Goal: Subscribe to service/newsletter

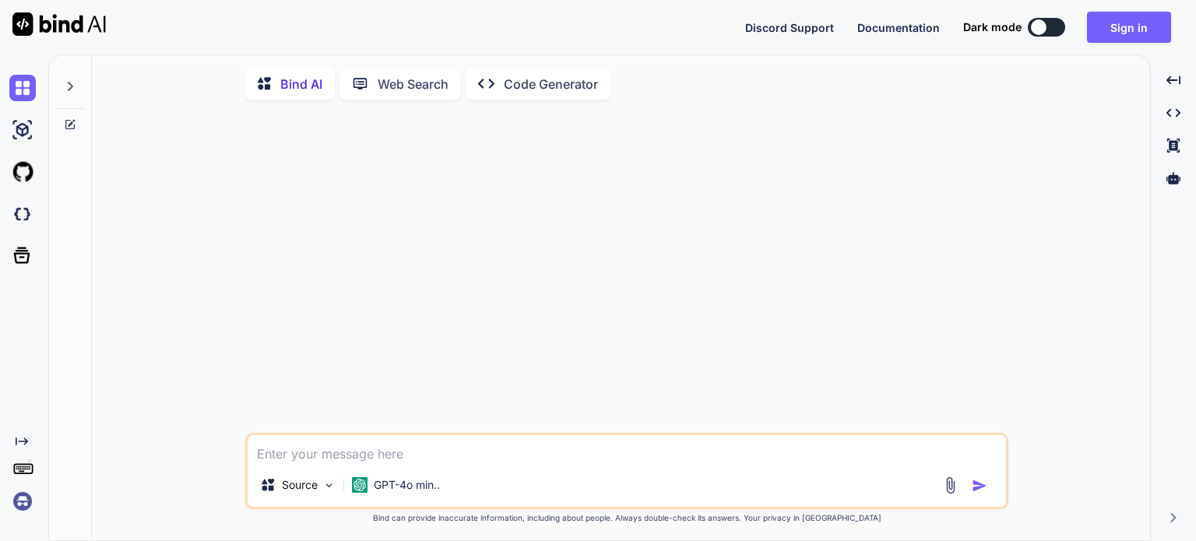
type textarea "x"
click at [1142, 33] on button "Sign in" at bounding box center [1129, 27] width 84 height 31
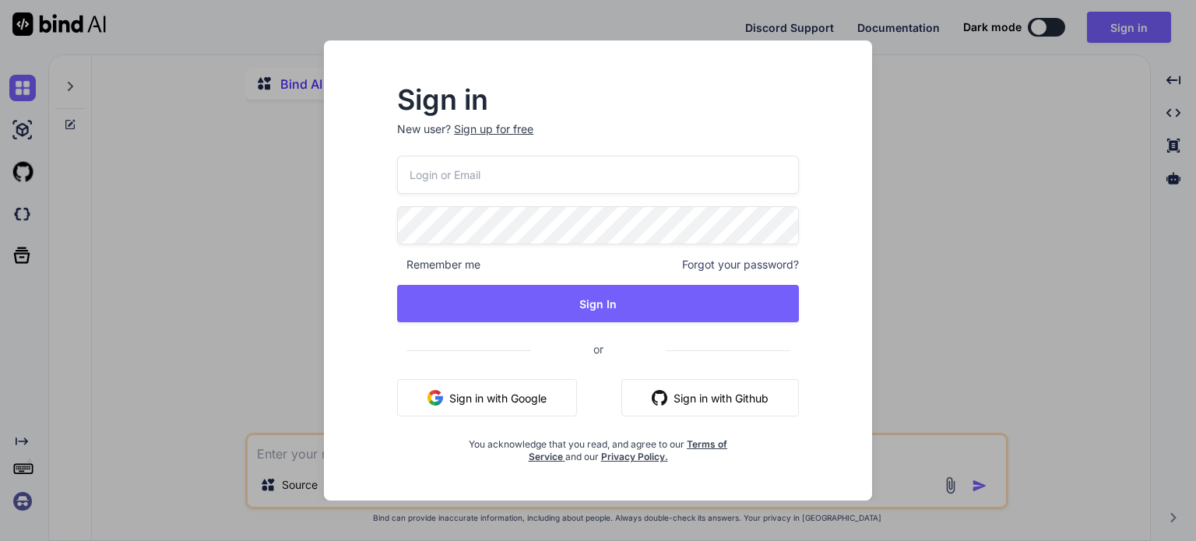
click at [444, 177] on input "email" at bounding box center [598, 175] width 402 height 38
paste input "lazadaprocreatebrushthailand-1@berrymail.cc"
type input "lazadaprocreatebrushthailand-1@berrymail.cc"
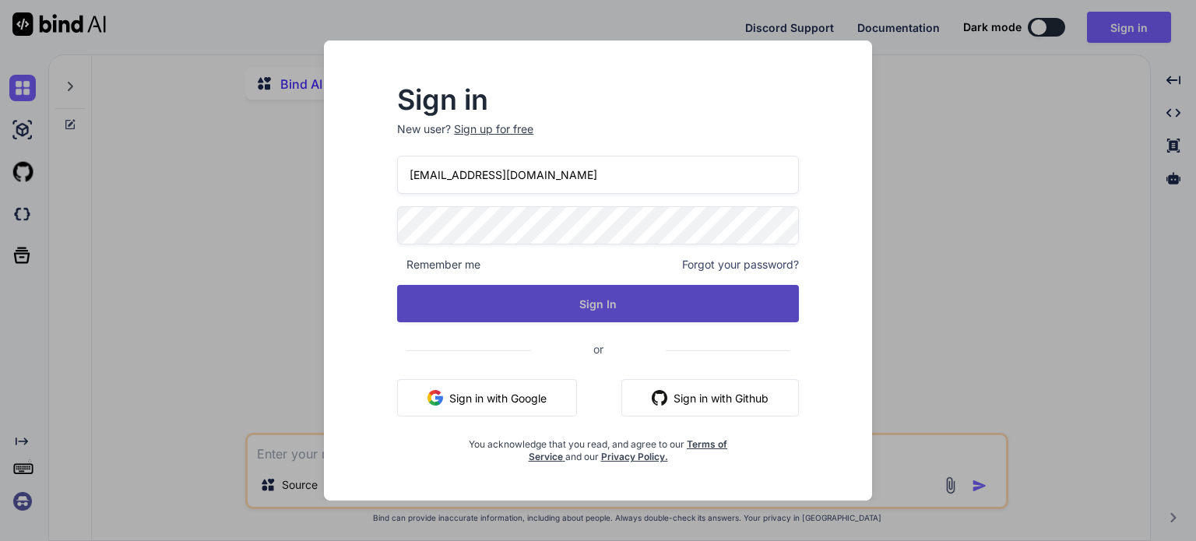
click at [568, 302] on button "Sign In" at bounding box center [598, 303] width 402 height 37
click at [614, 305] on button "Sign In" at bounding box center [598, 303] width 402 height 37
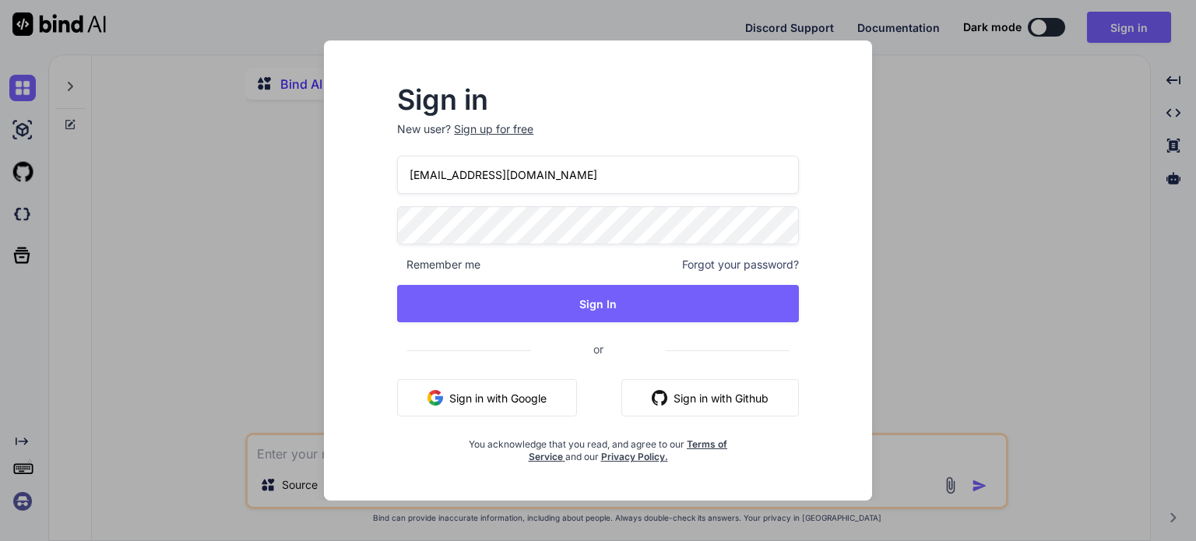
click at [409, 178] on input "lazadaprocreatebrushthailand-1@berrymail.cc" at bounding box center [598, 175] width 402 height 38
click at [678, 177] on input "lazadaprocreatebrushthailand-1@berrymail.cc" at bounding box center [598, 175] width 402 height 38
click at [355, 238] on div "Sign in New user? Sign up for free lazadaprocreatebrushthailand-1@berrymail.cc …" at bounding box center [597, 285] width 523 height 432
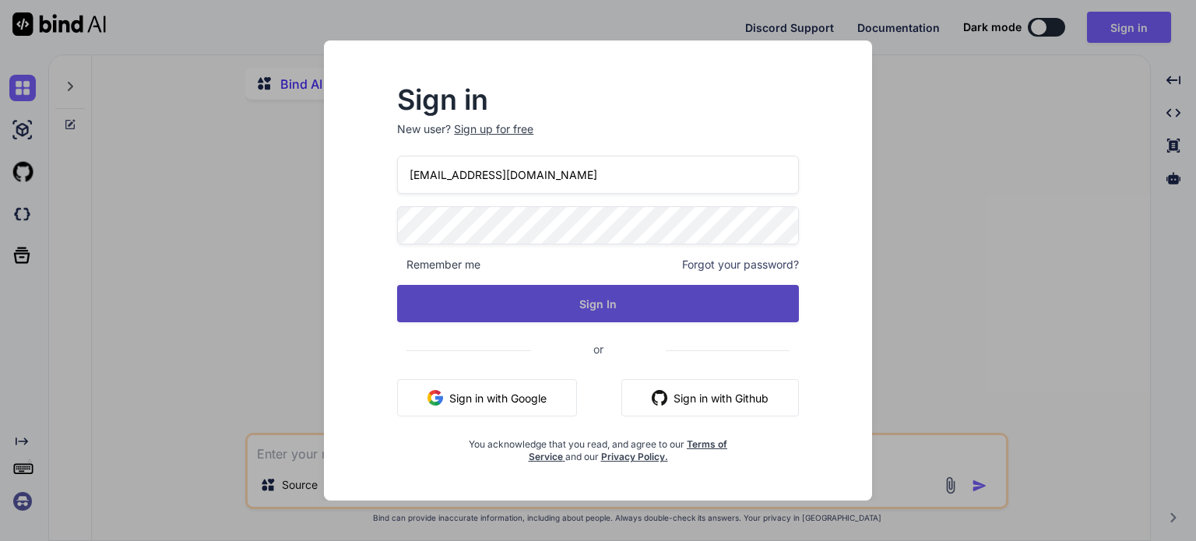
click at [611, 298] on button "Sign In" at bounding box center [598, 303] width 402 height 37
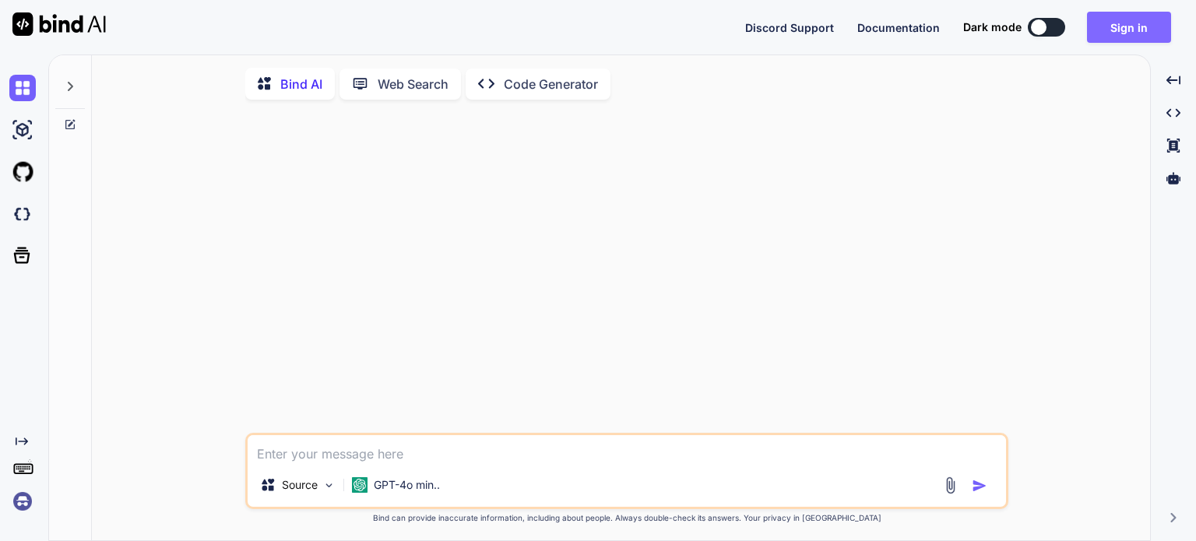
click at [1125, 34] on button "Sign in" at bounding box center [1129, 27] width 84 height 31
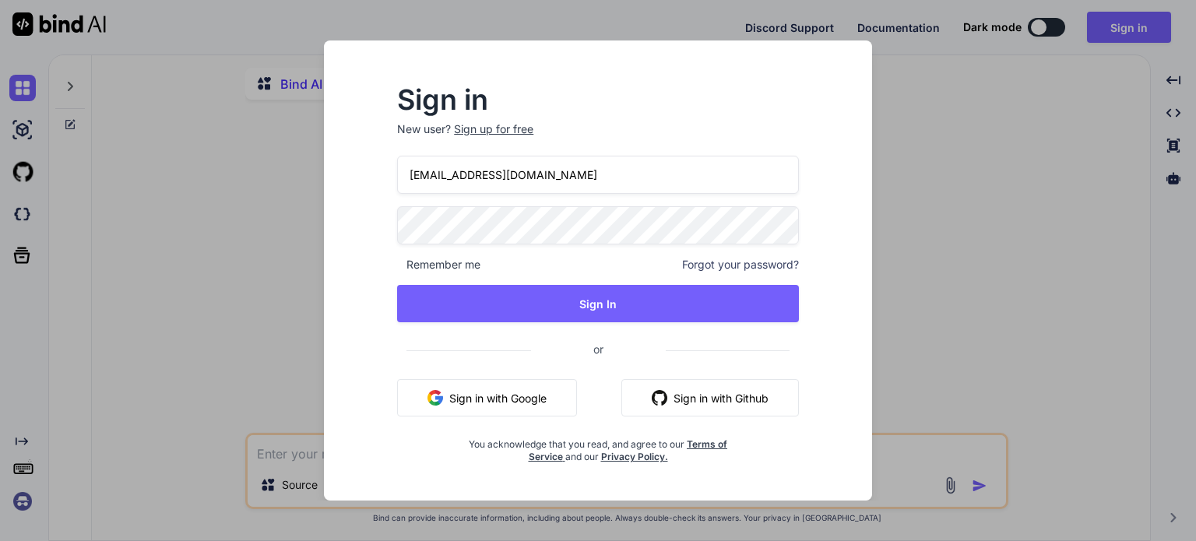
click at [571, 175] on input "lazadaprocreatebrushthailand-1@berrymail.cc" at bounding box center [598, 175] width 402 height 38
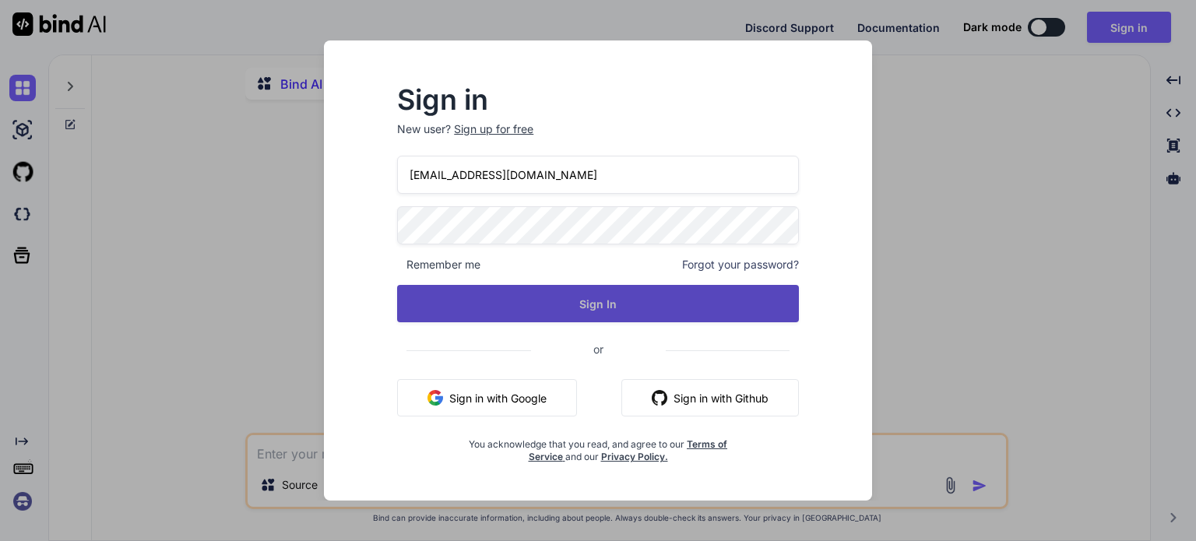
type input "[EMAIL_ADDRESS][DOMAIN_NAME]"
click at [616, 299] on button "Sign In" at bounding box center [598, 303] width 402 height 37
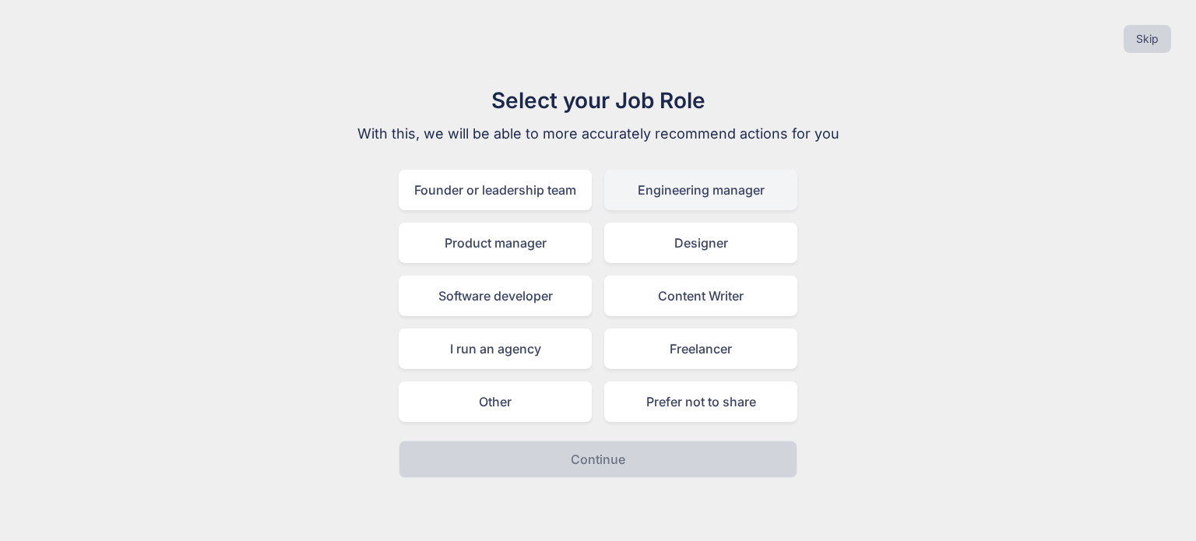
click at [706, 196] on div "Engineering manager" at bounding box center [700, 190] width 193 height 40
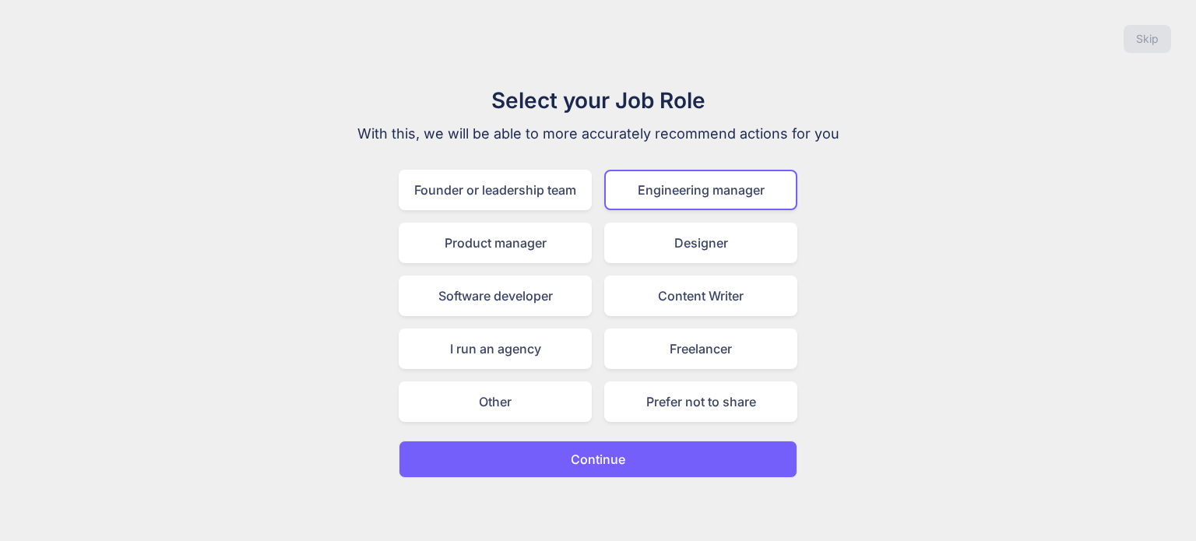
click at [596, 454] on p "Continue" at bounding box center [598, 459] width 55 height 19
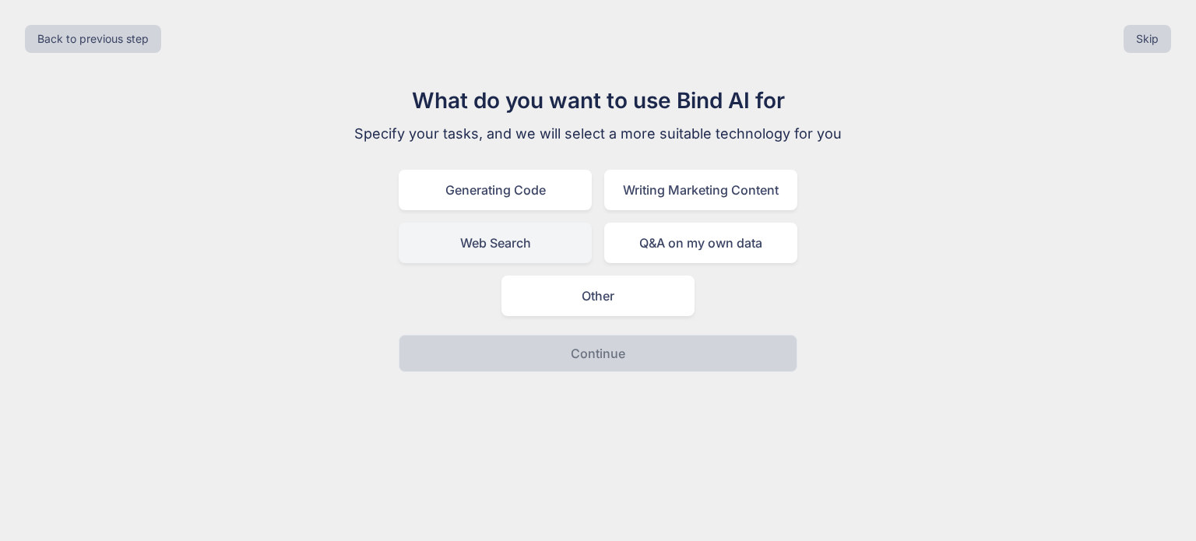
click at [537, 243] on div "Web Search" at bounding box center [495, 243] width 193 height 40
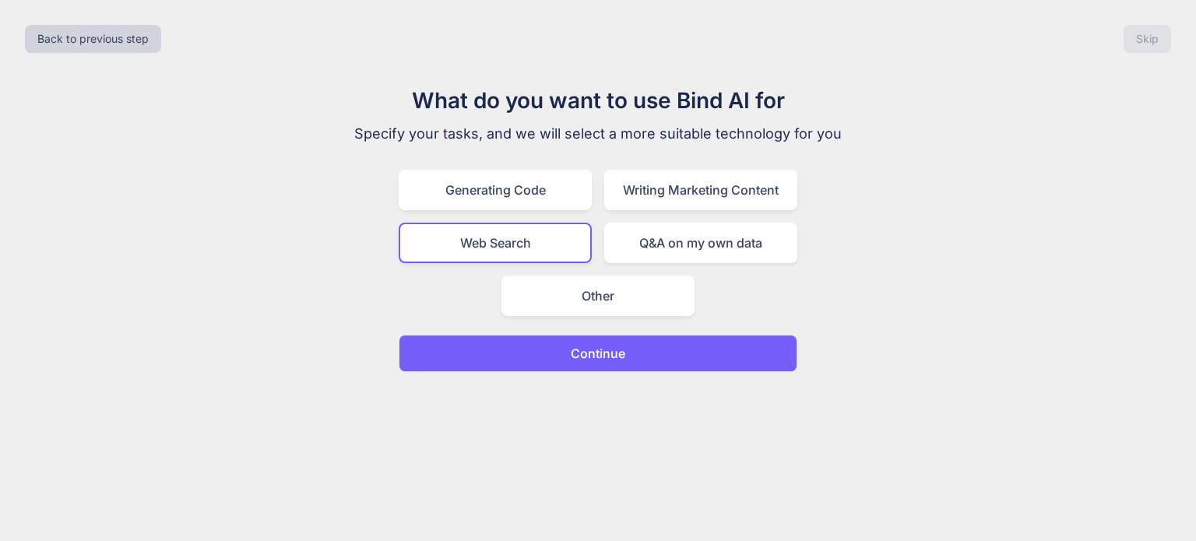
click at [614, 355] on p "Continue" at bounding box center [598, 353] width 55 height 19
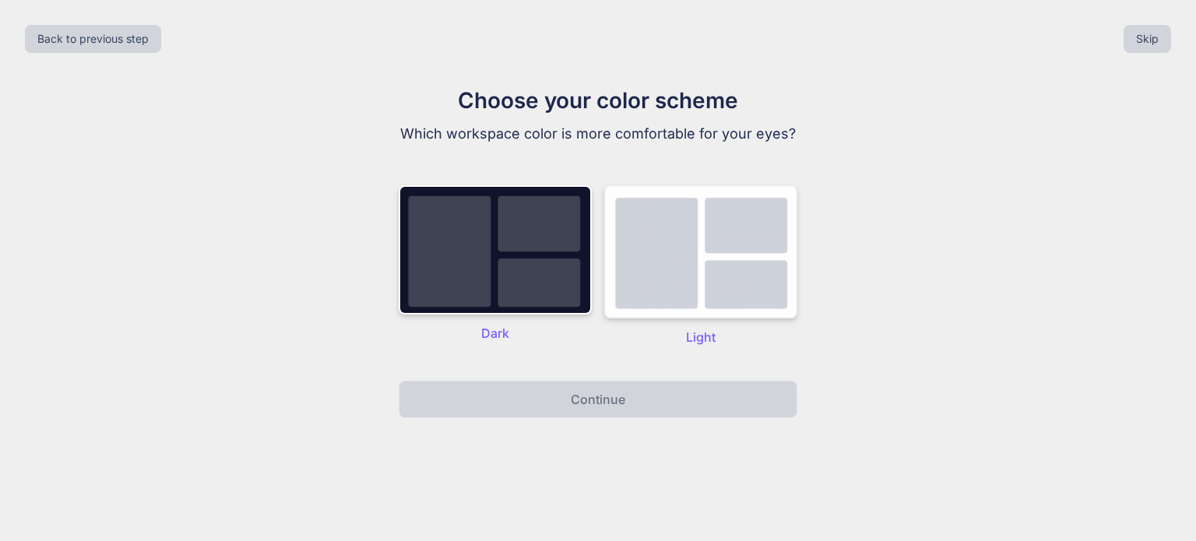
click at [692, 270] on img at bounding box center [700, 251] width 193 height 133
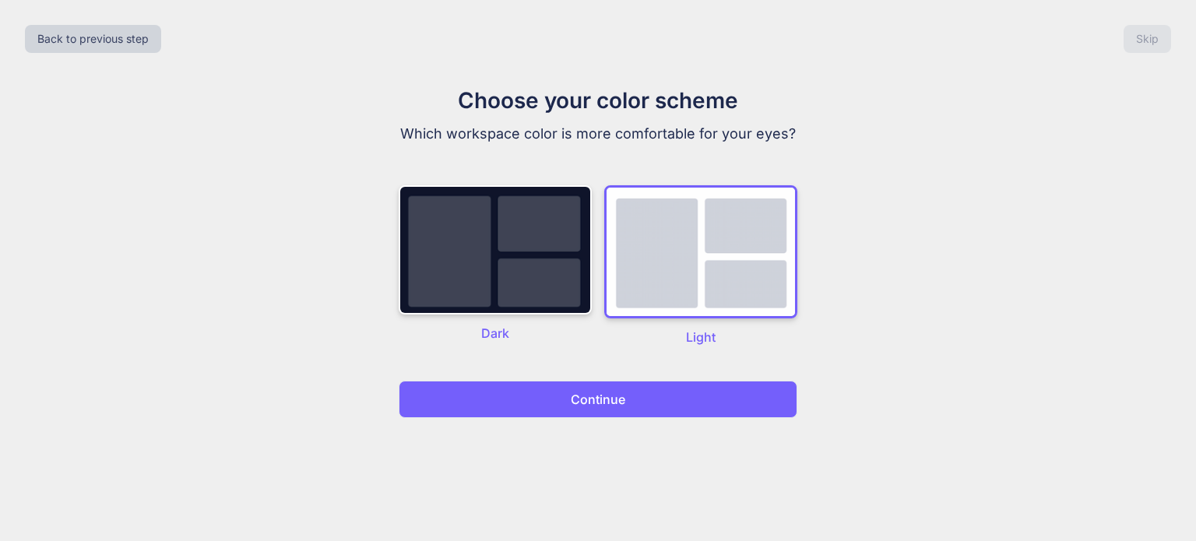
click at [626, 400] on button "Continue" at bounding box center [598, 399] width 399 height 37
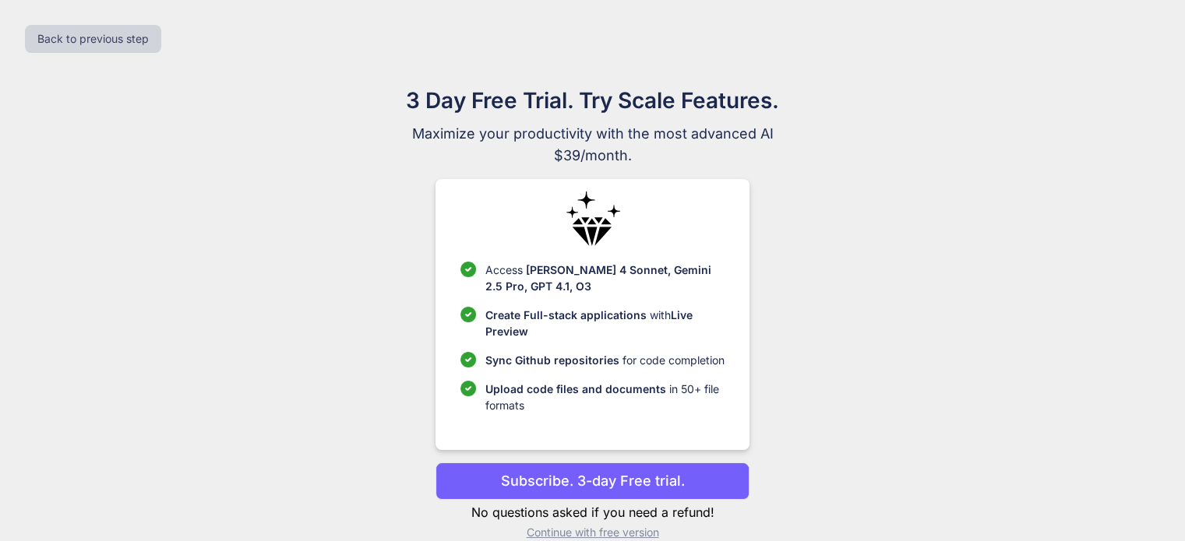
click at [603, 473] on p "Subscribe. 3-day Free trial." at bounding box center [593, 480] width 184 height 21
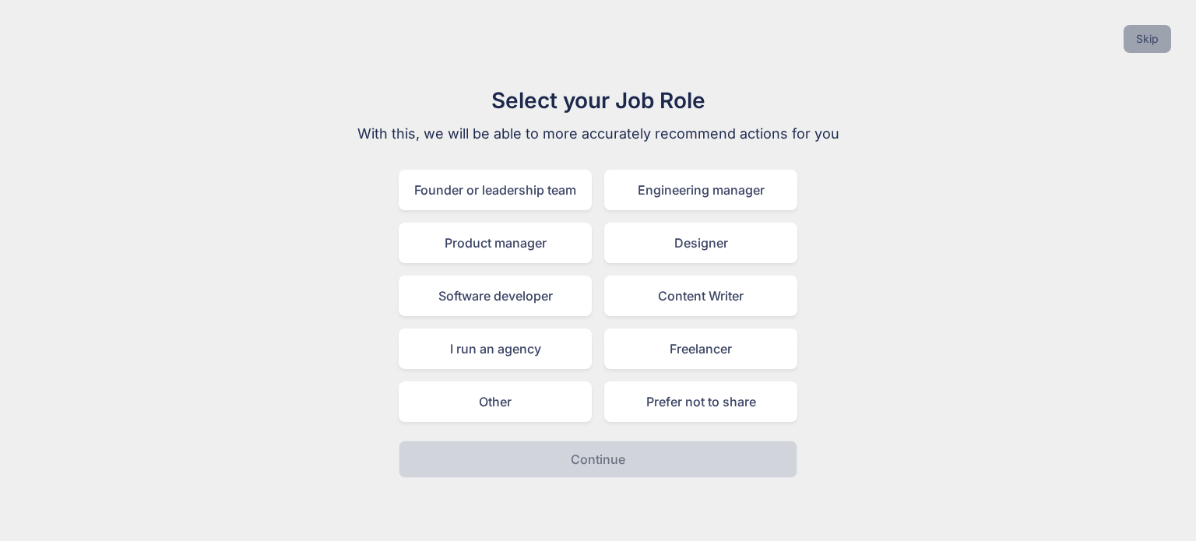
click at [1140, 43] on button "Skip" at bounding box center [1148, 39] width 48 height 28
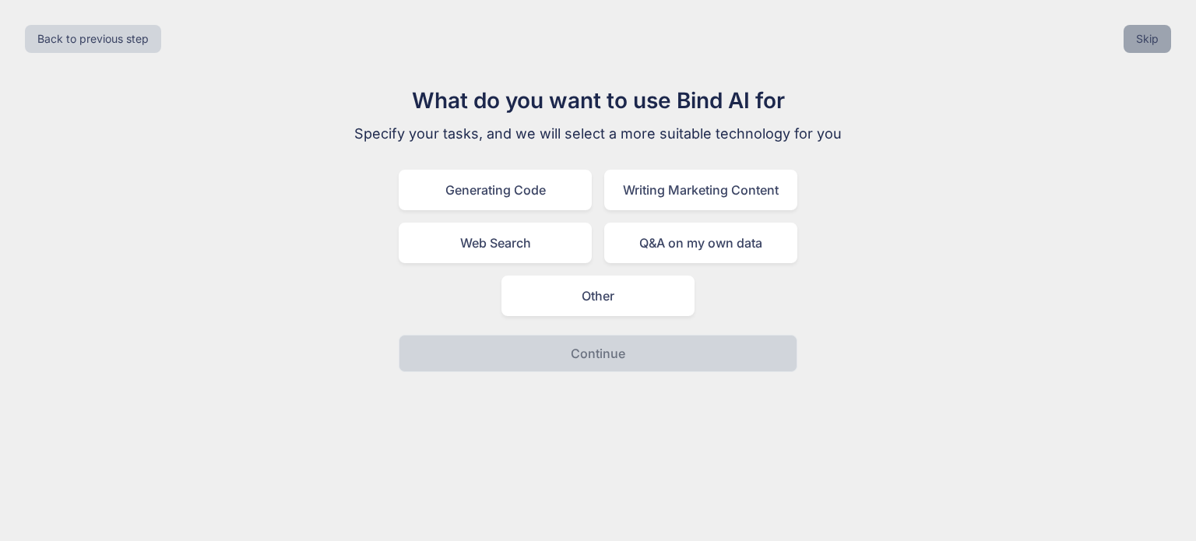
click at [1141, 40] on button "Skip" at bounding box center [1148, 39] width 48 height 28
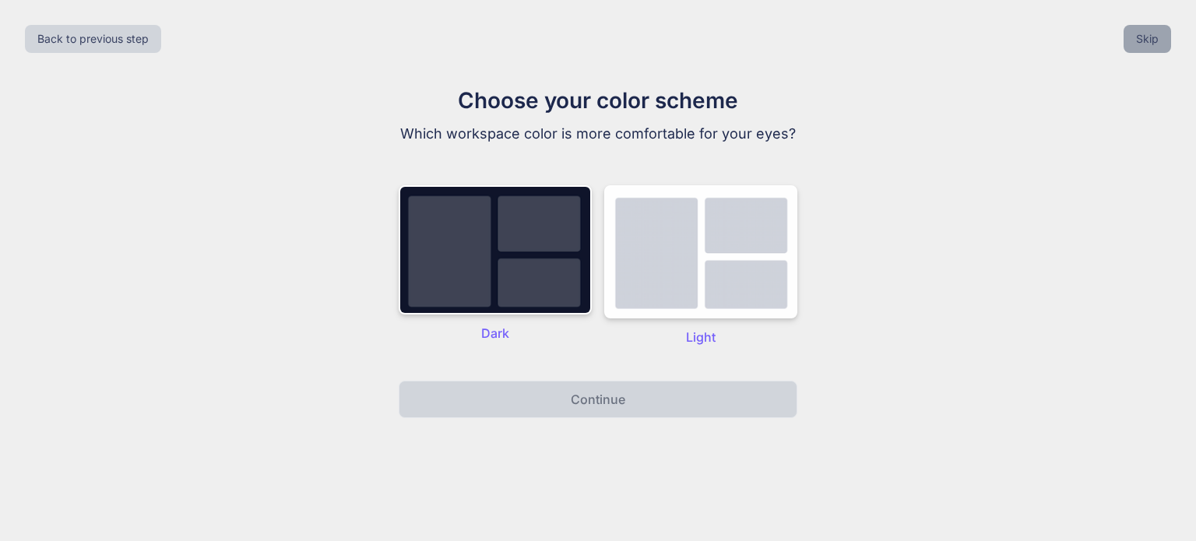
click at [1142, 42] on button "Skip" at bounding box center [1148, 39] width 48 height 28
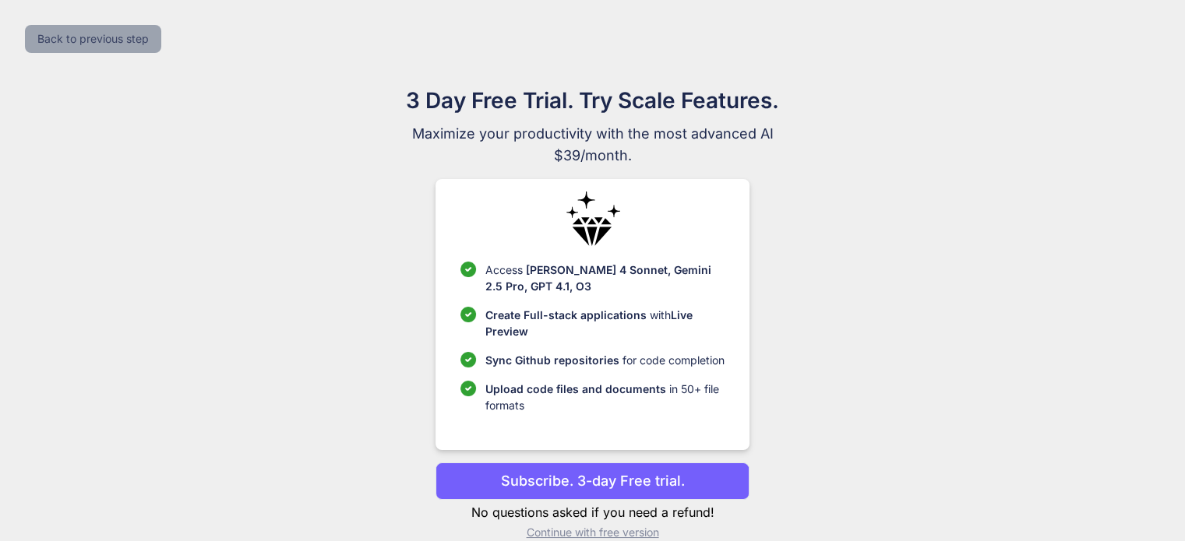
click at [107, 33] on button "Back to previous step" at bounding box center [93, 39] width 136 height 28
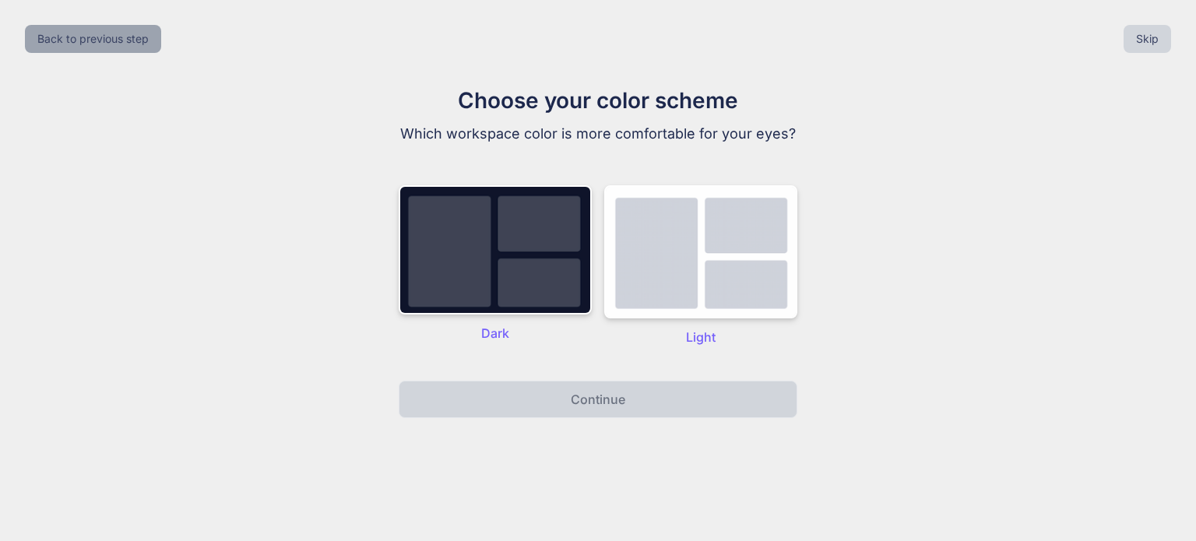
click at [107, 33] on button "Back to previous step" at bounding box center [93, 39] width 136 height 28
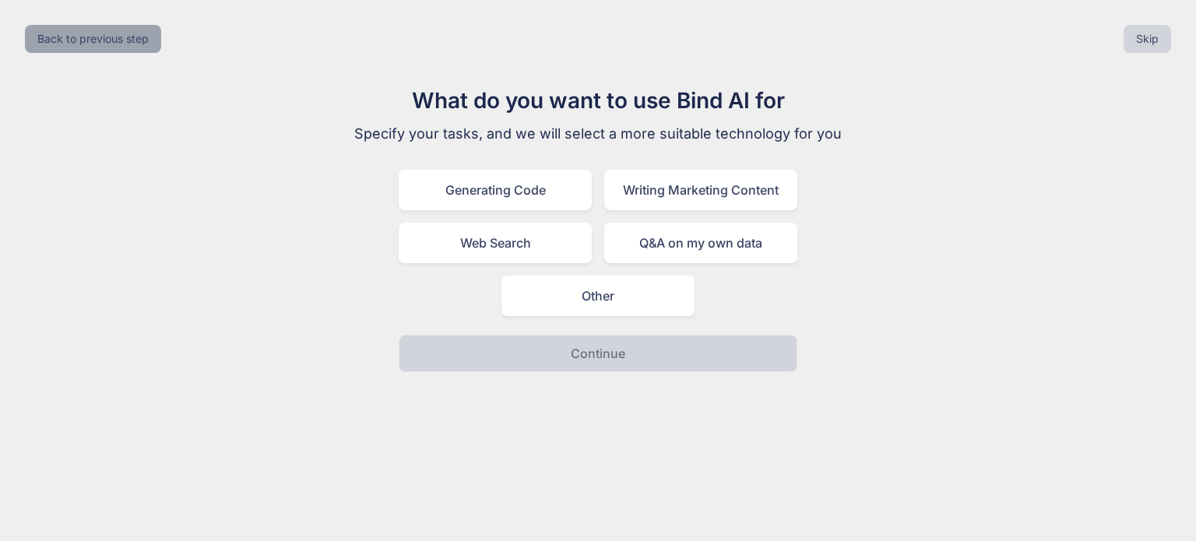
click at [107, 33] on button "Back to previous step" at bounding box center [93, 39] width 136 height 28
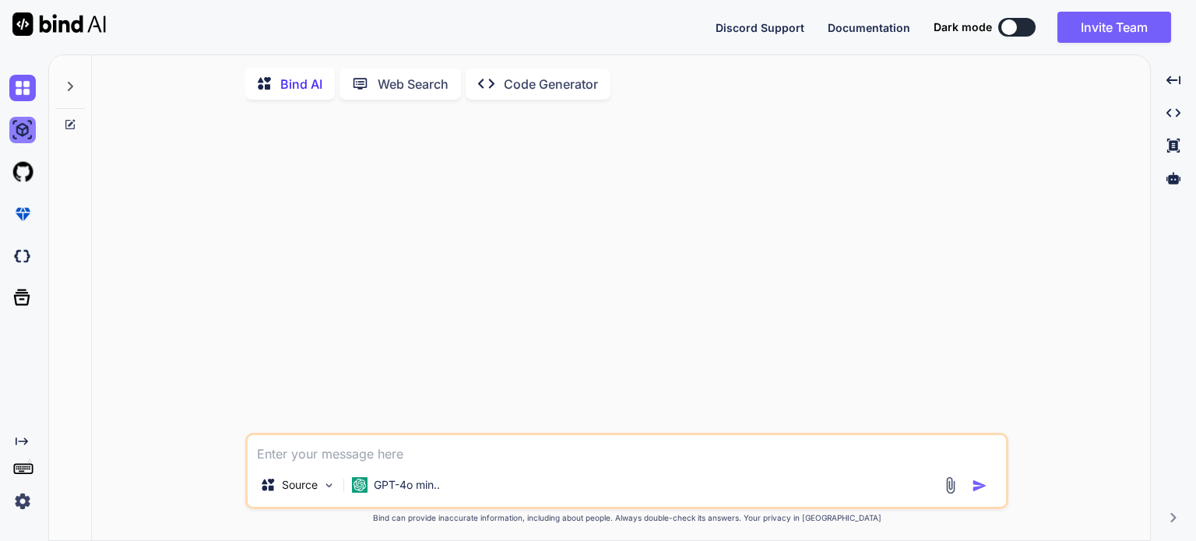
click at [19, 134] on img at bounding box center [22, 130] width 26 height 26
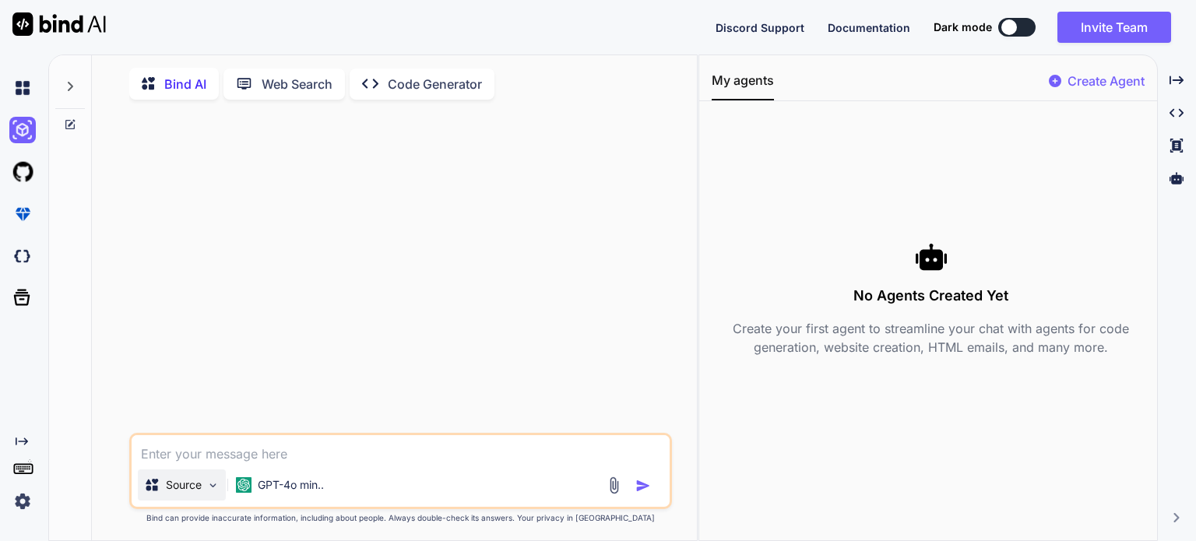
click at [213, 488] on img at bounding box center [212, 485] width 13 height 13
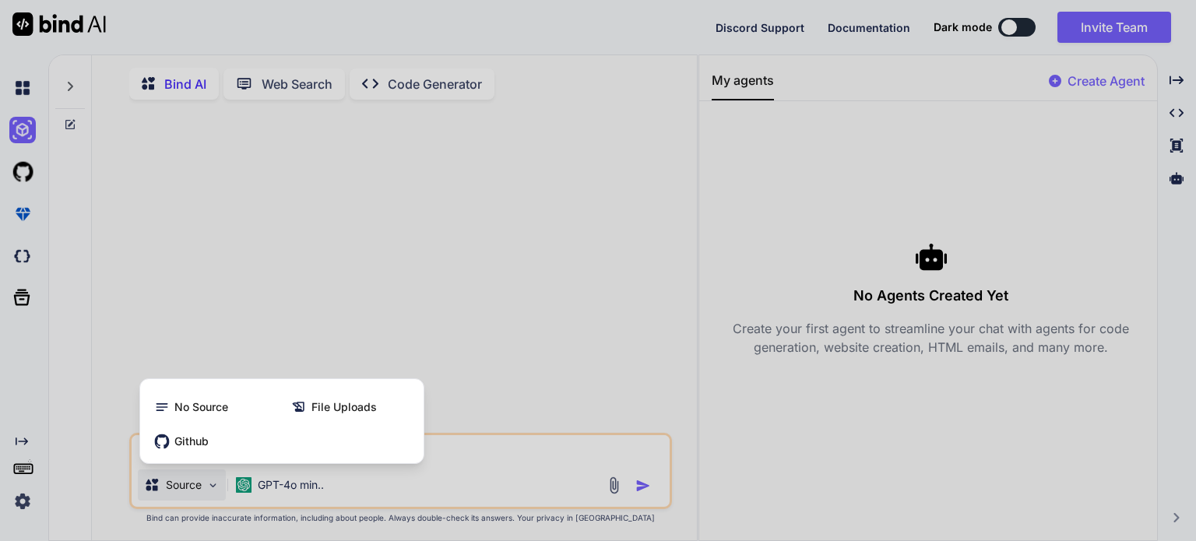
click at [498, 326] on div at bounding box center [598, 270] width 1196 height 541
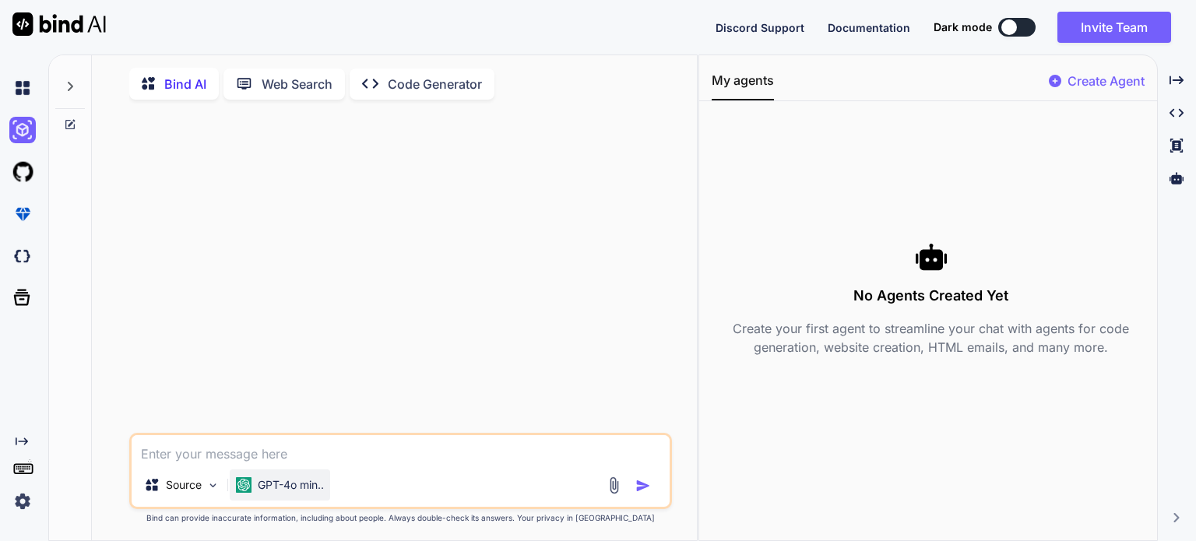
click at [263, 493] on p "GPT-4o min.." at bounding box center [291, 485] width 66 height 16
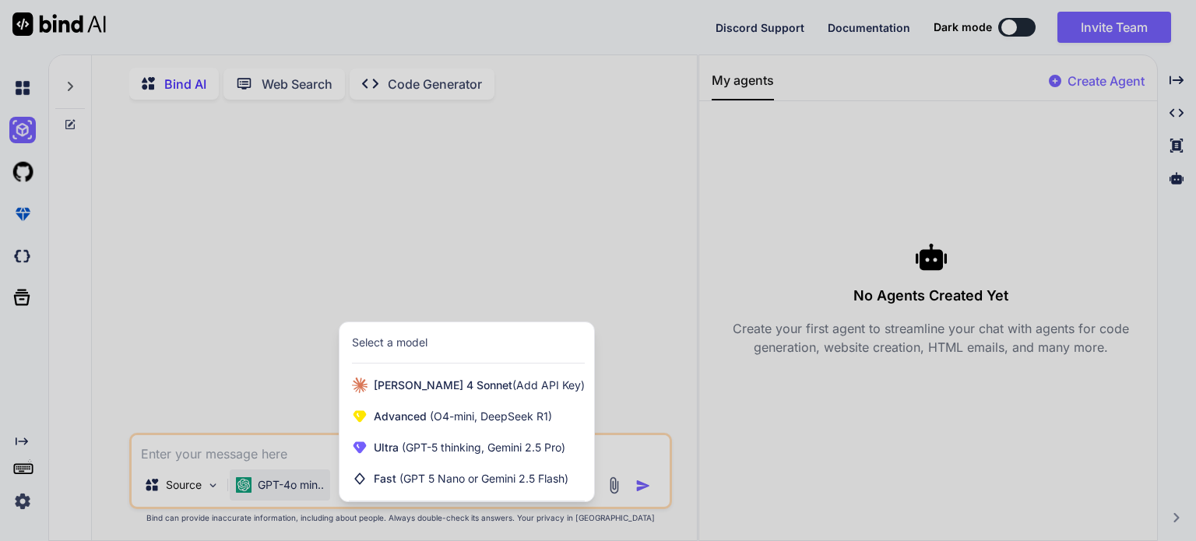
click at [382, 273] on div at bounding box center [598, 270] width 1196 height 541
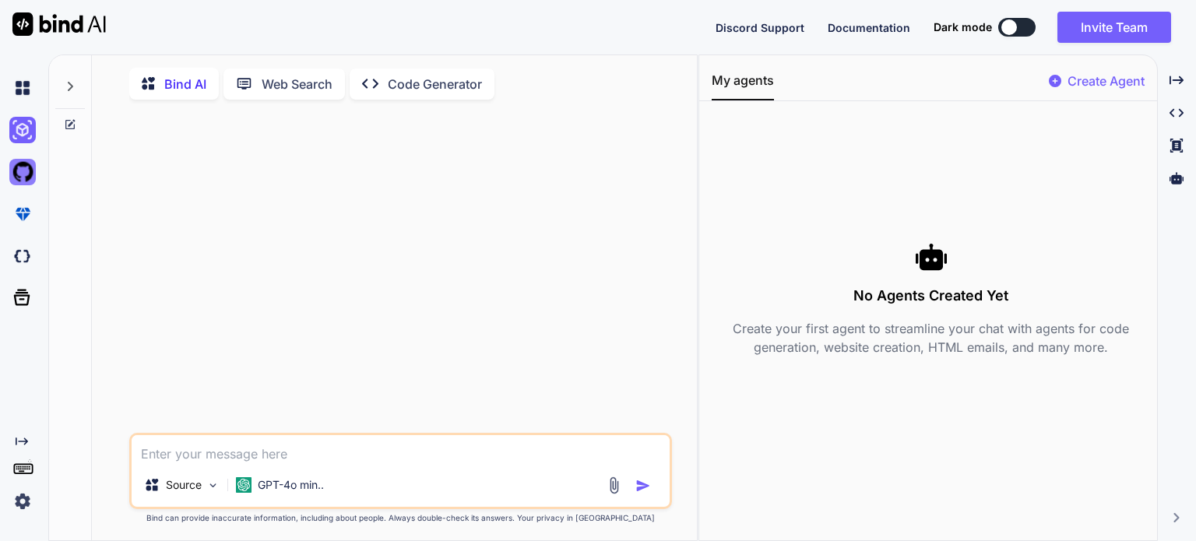
click at [25, 175] on img at bounding box center [22, 172] width 26 height 26
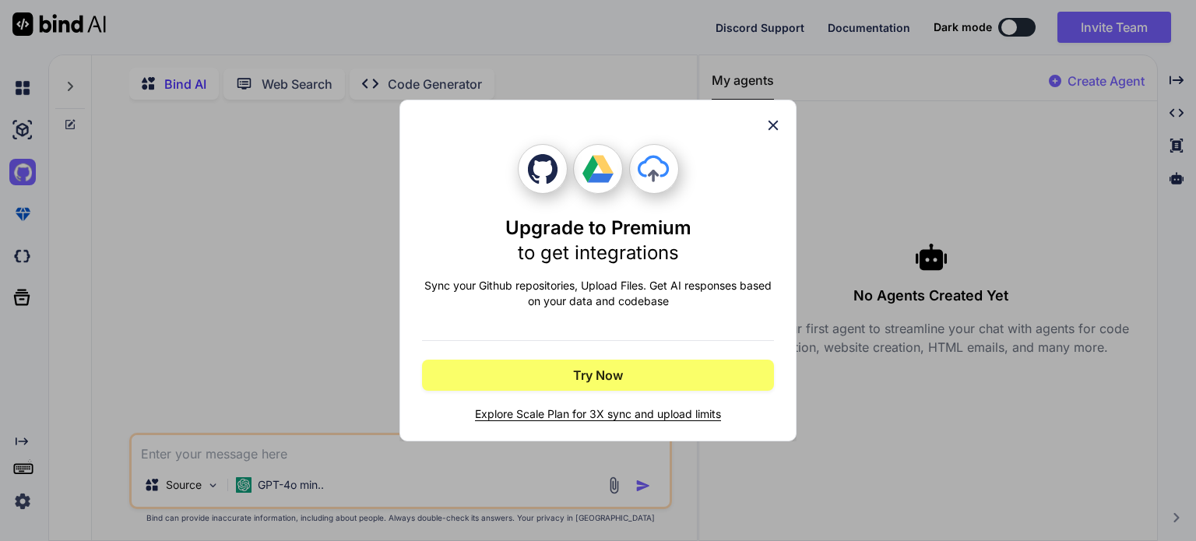
click at [780, 128] on icon at bounding box center [773, 125] width 17 height 17
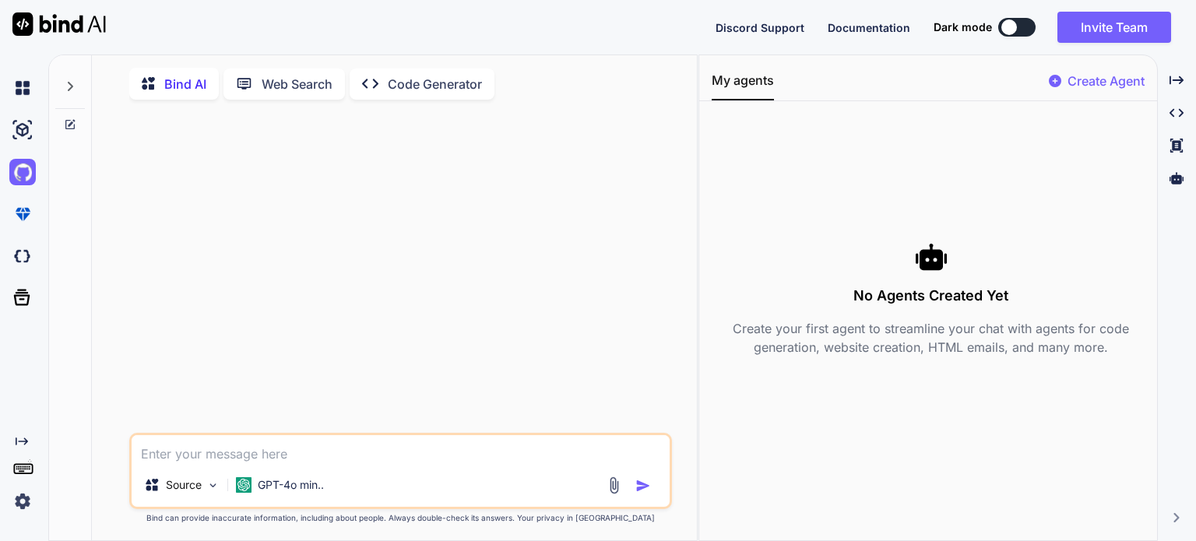
click at [76, 27] on img at bounding box center [58, 23] width 93 height 23
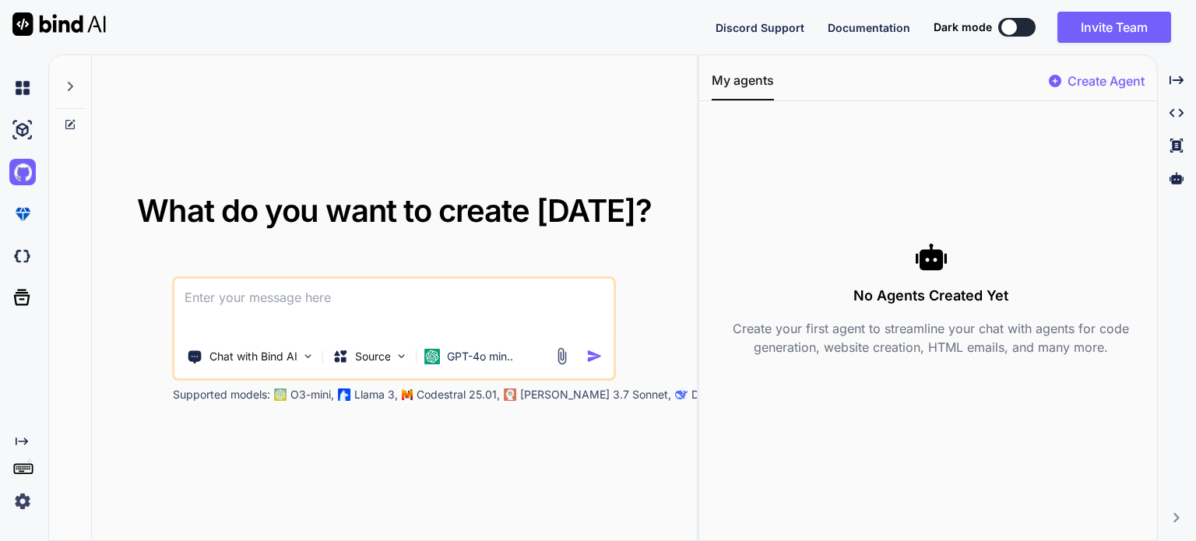
click at [23, 502] on img at bounding box center [22, 501] width 26 height 26
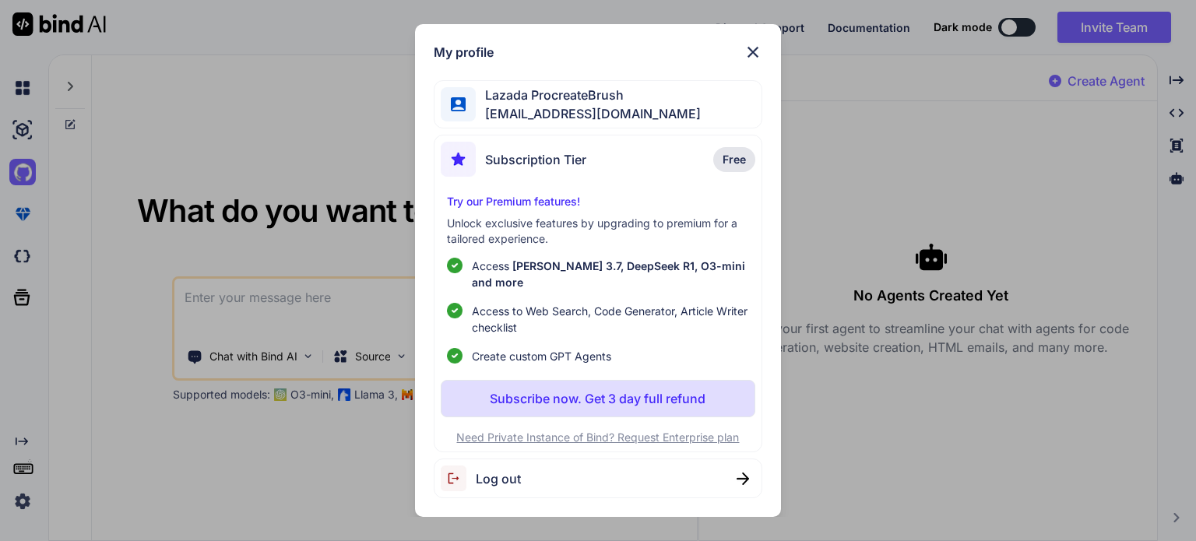
click at [759, 60] on img at bounding box center [753, 52] width 19 height 19
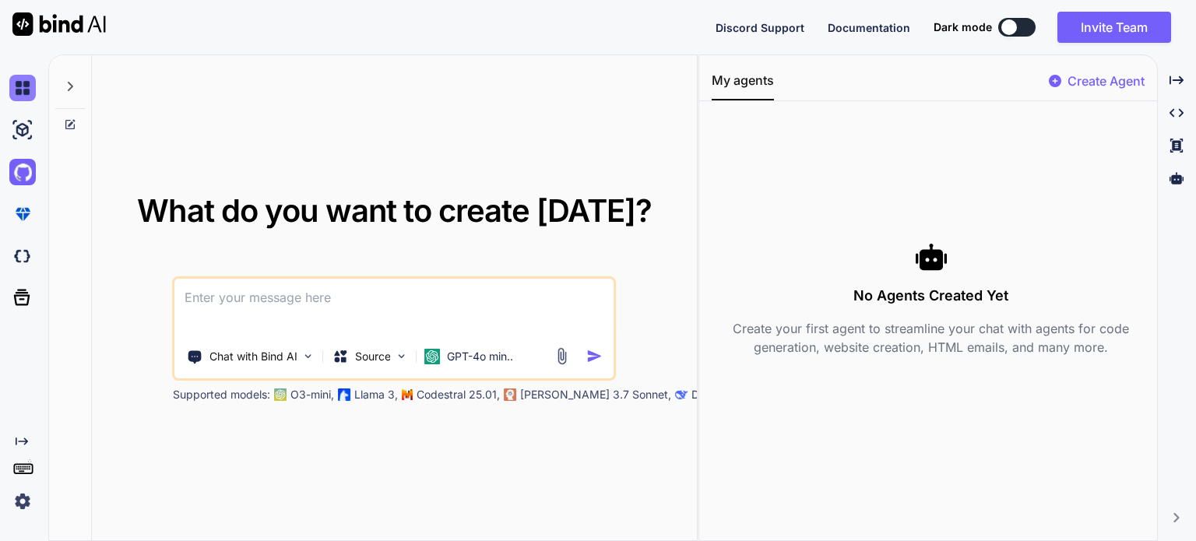
drag, startPoint x: 1107, startPoint y: 1, endPoint x: 18, endPoint y: 86, distance: 1092.1
click at [18, 86] on img at bounding box center [22, 88] width 26 height 26
type textarea "x"
